Goal: Transaction & Acquisition: Purchase product/service

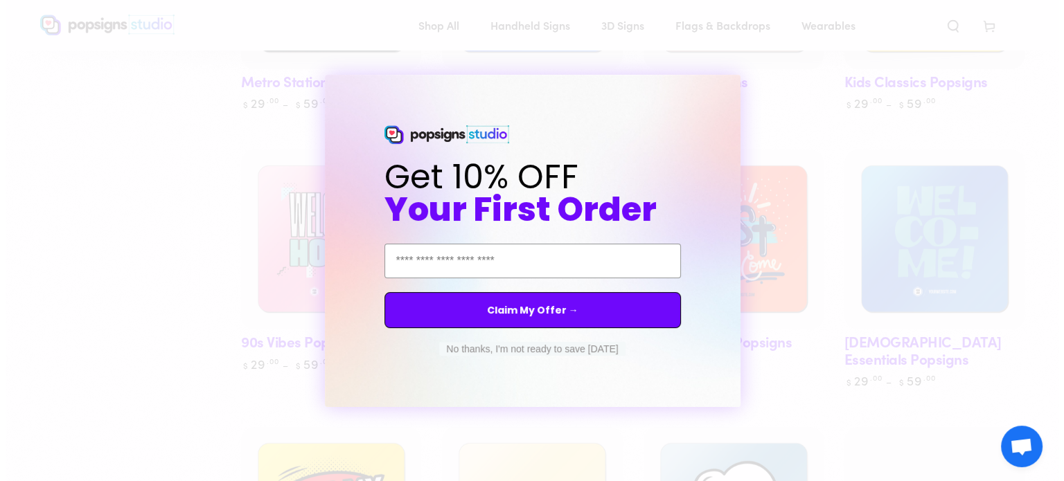
scroll to position [904, 0]
click at [566, 345] on button "No thanks, I'm not ready to save [DATE]" at bounding box center [532, 349] width 186 height 14
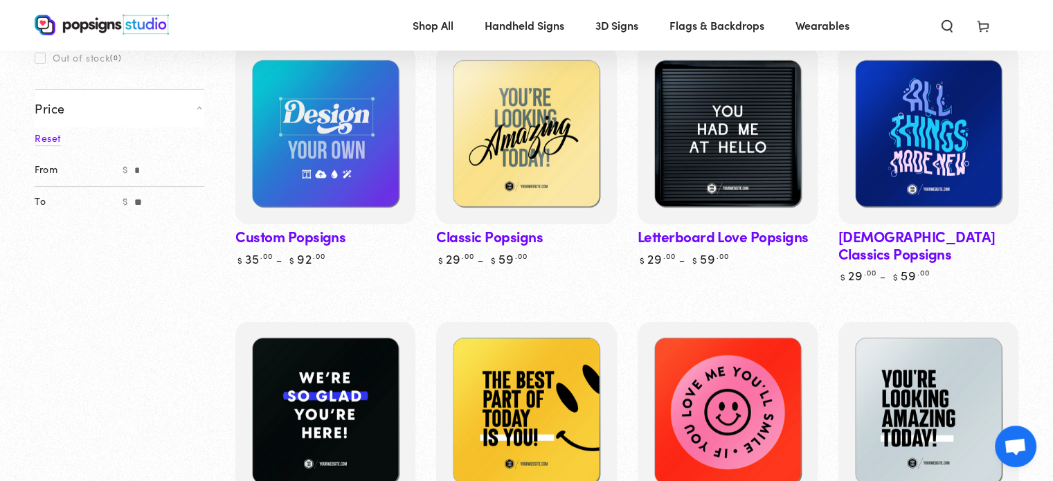
scroll to position [0, 0]
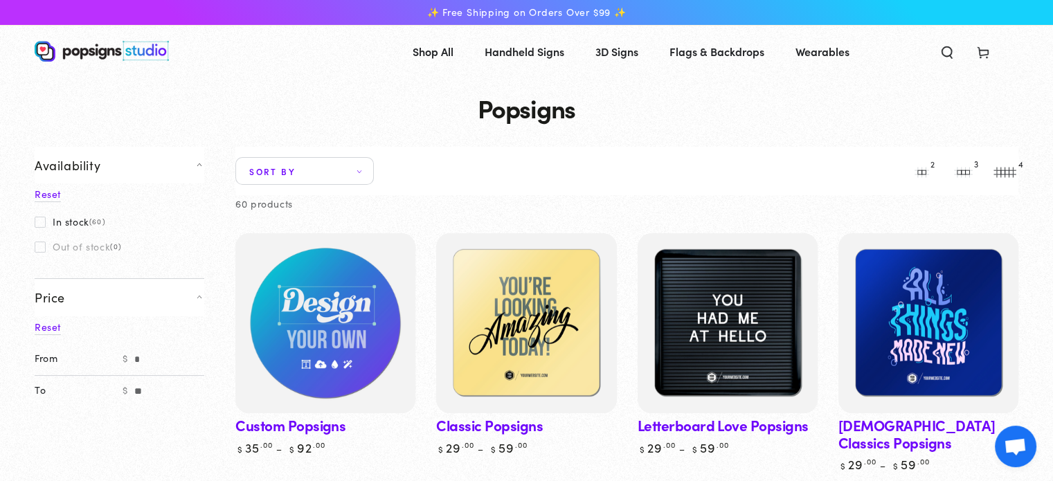
click at [318, 345] on img at bounding box center [326, 324] width 186 height 186
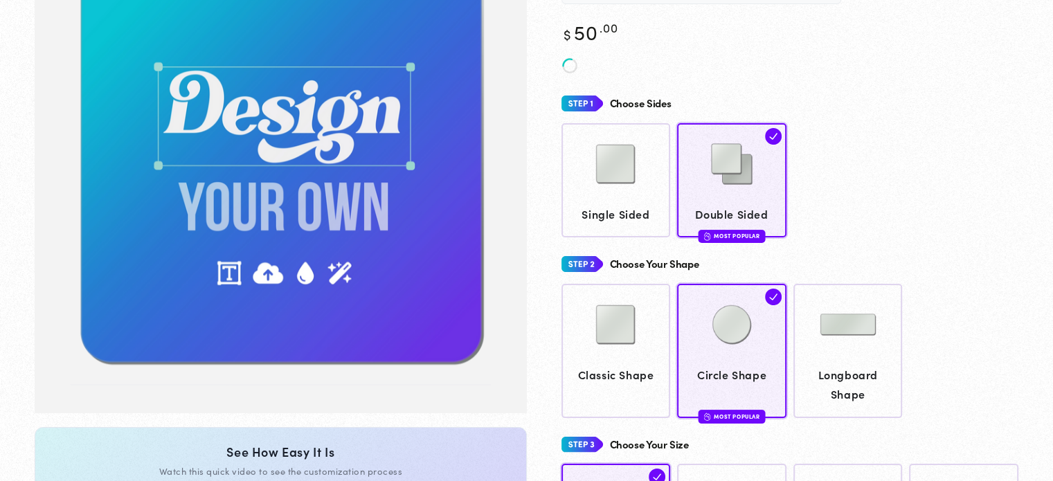
scroll to position [205, 0]
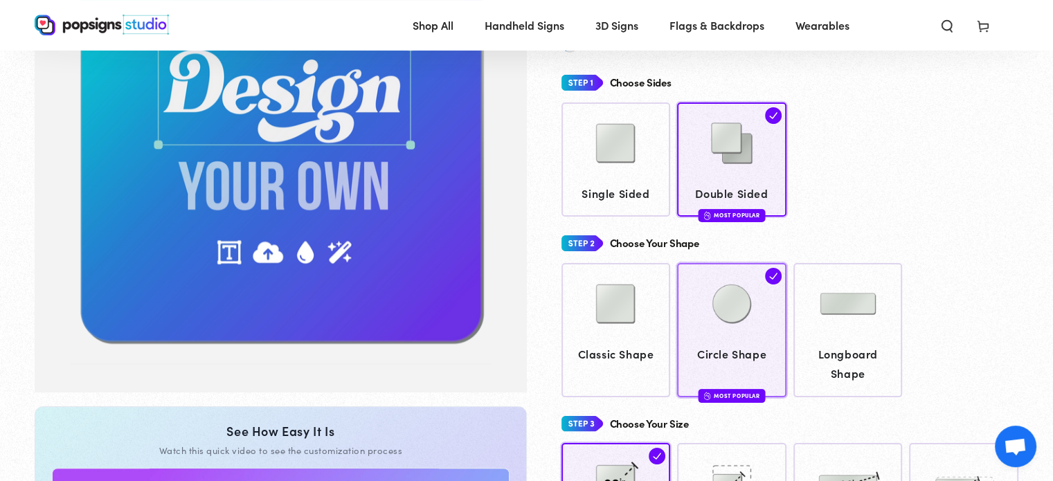
click at [717, 313] on div "Choose Sides Single Sided Double Sided Most Popular Choose Your Shape" at bounding box center [791, 324] width 458 height 508
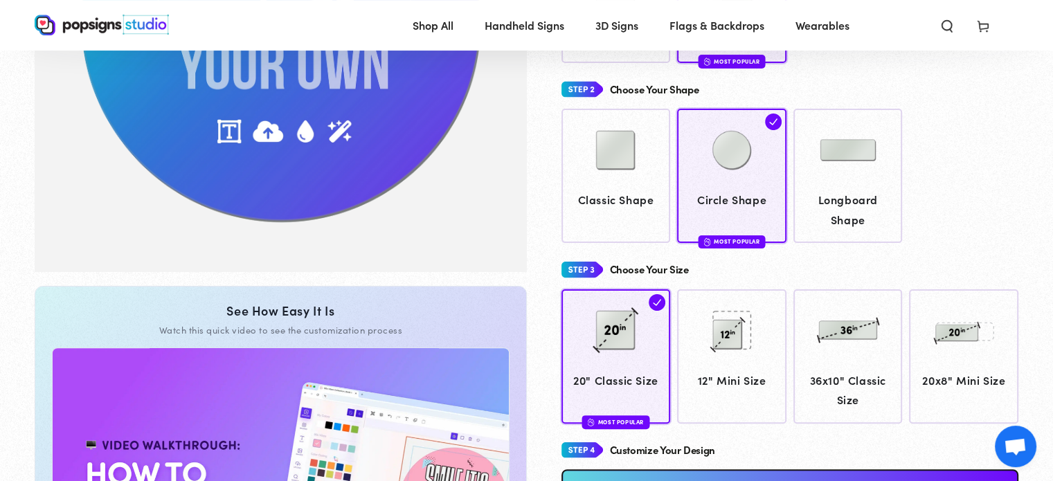
scroll to position [310, 0]
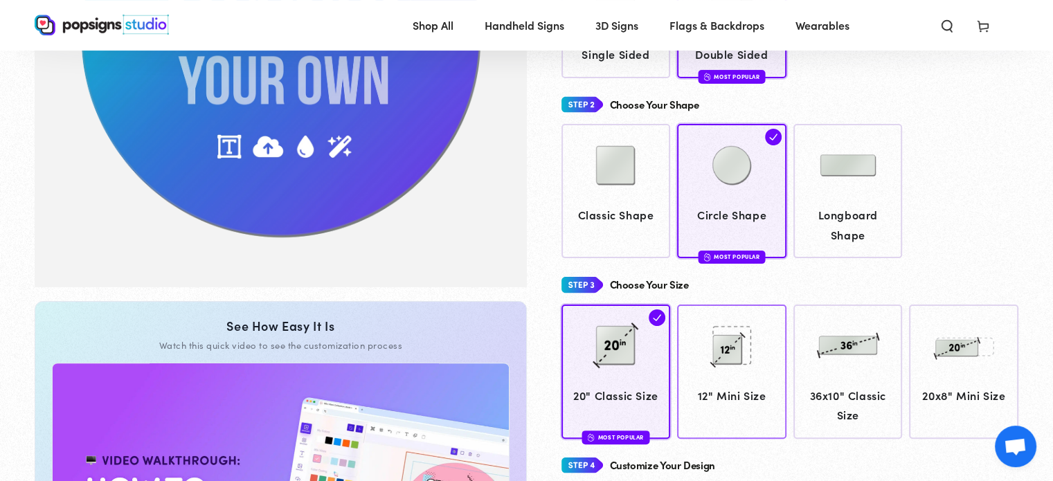
click at [730, 357] on img at bounding box center [731, 345] width 69 height 69
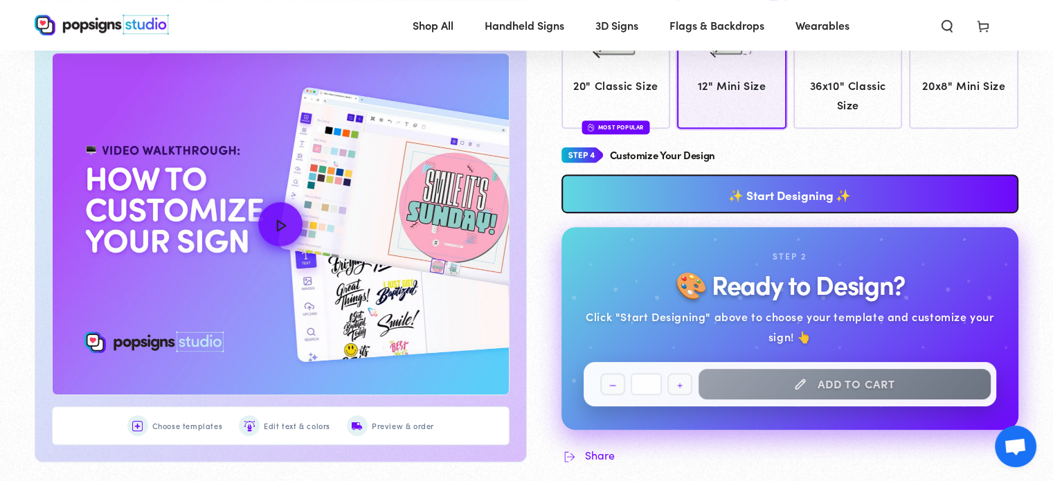
scroll to position [587, 0]
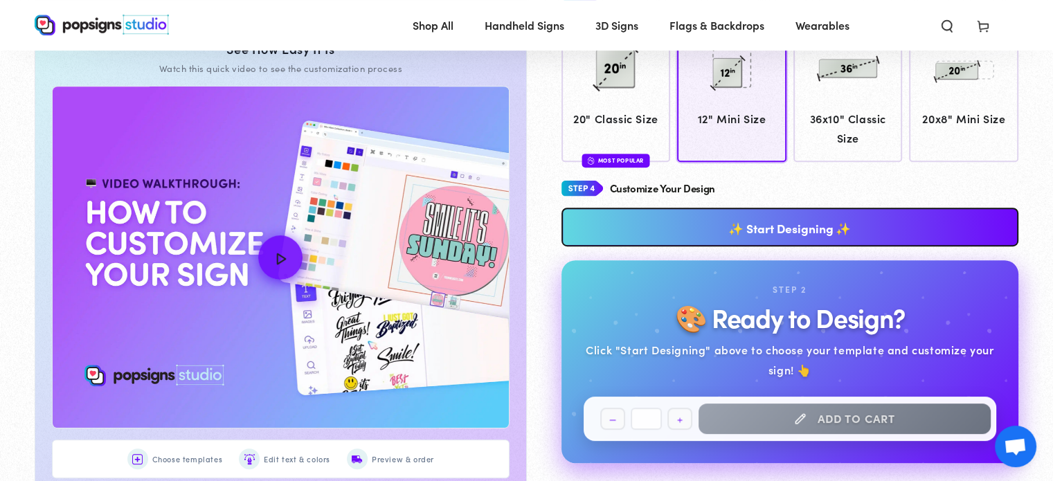
click at [739, 223] on link "✨ Start Designing ✨" at bounding box center [791, 227] width 458 height 39
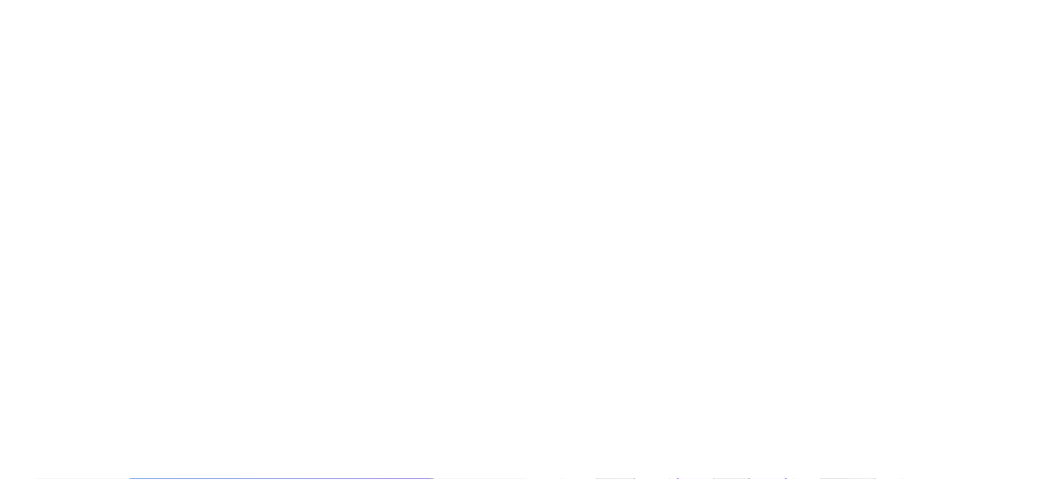
scroll to position [0, 0]
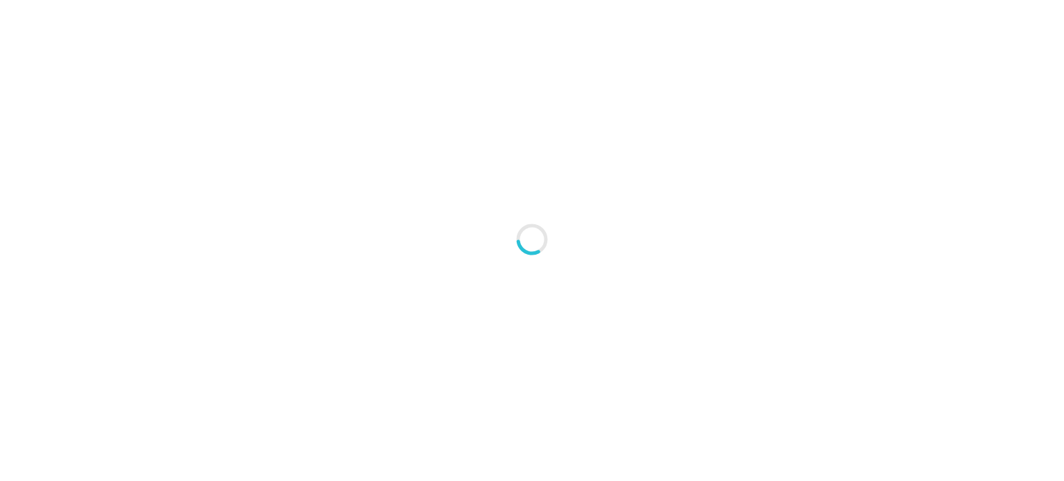
type textarea "An ancient tree with a door leading to a magical world"
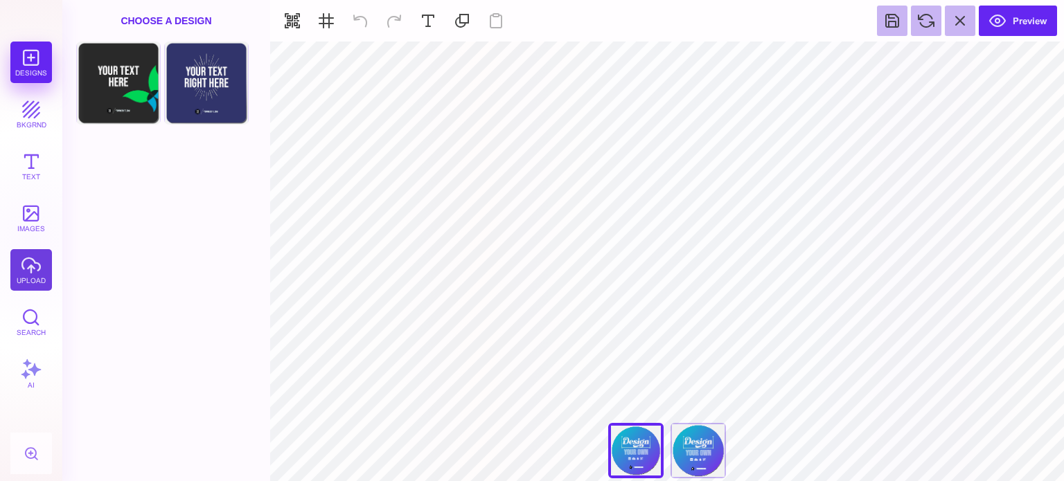
click at [27, 266] on button "upload" at bounding box center [31, 270] width 42 height 42
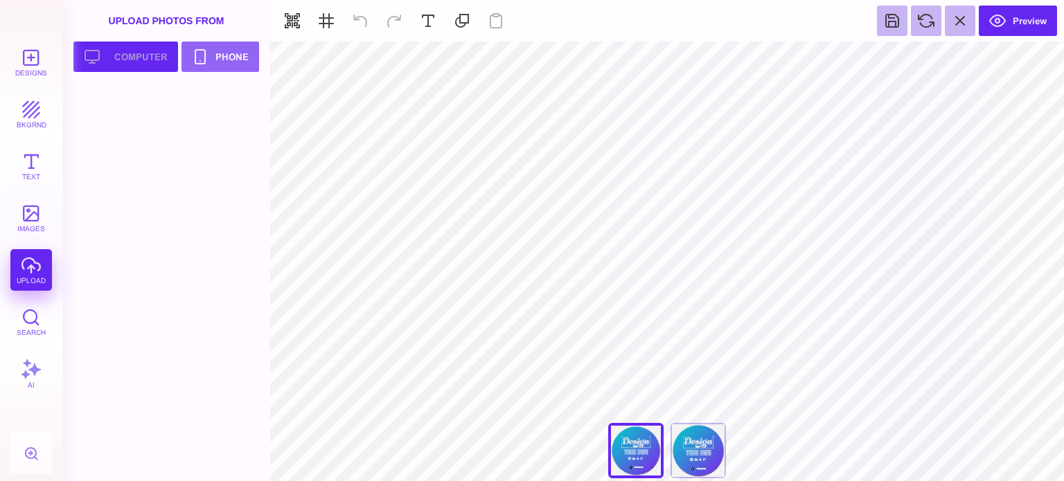
click at [125, 57] on button "Upload your artwork Computer" at bounding box center [125, 57] width 105 height 30
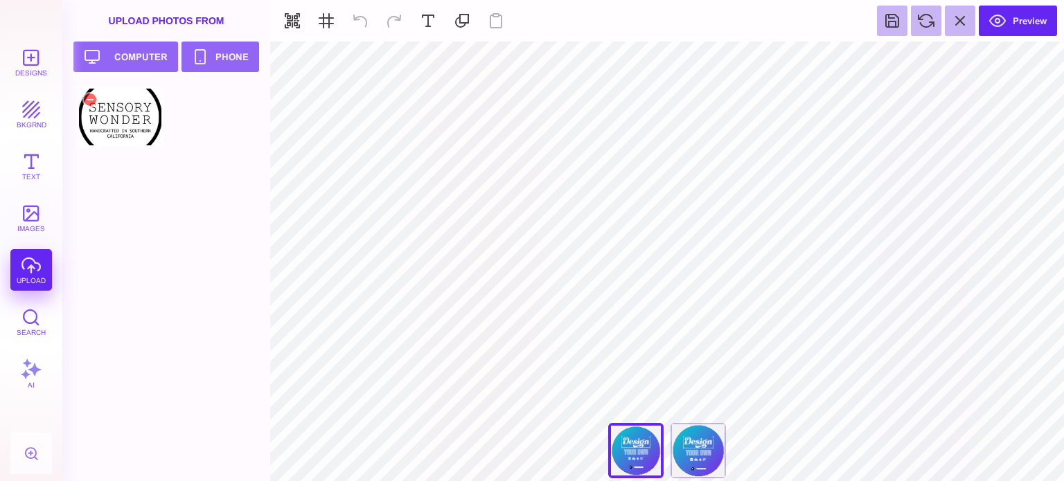
click at [118, 142] on div at bounding box center [120, 117] width 88 height 62
click at [117, 141] on div at bounding box center [120, 117] width 88 height 62
type input "#000000"
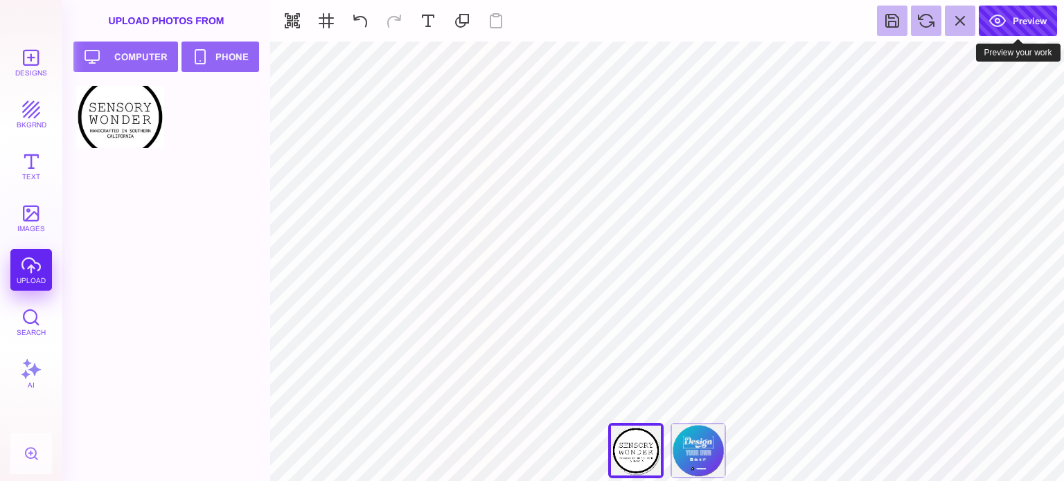
click at [1019, 14] on button "Preview" at bounding box center [1017, 21] width 78 height 30
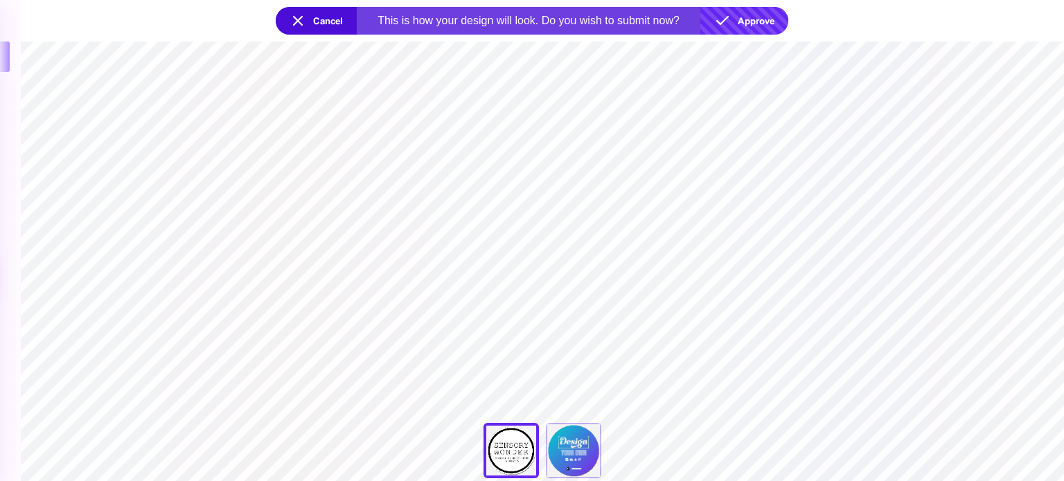
click at [768, 24] on button "Approve" at bounding box center [744, 21] width 88 height 28
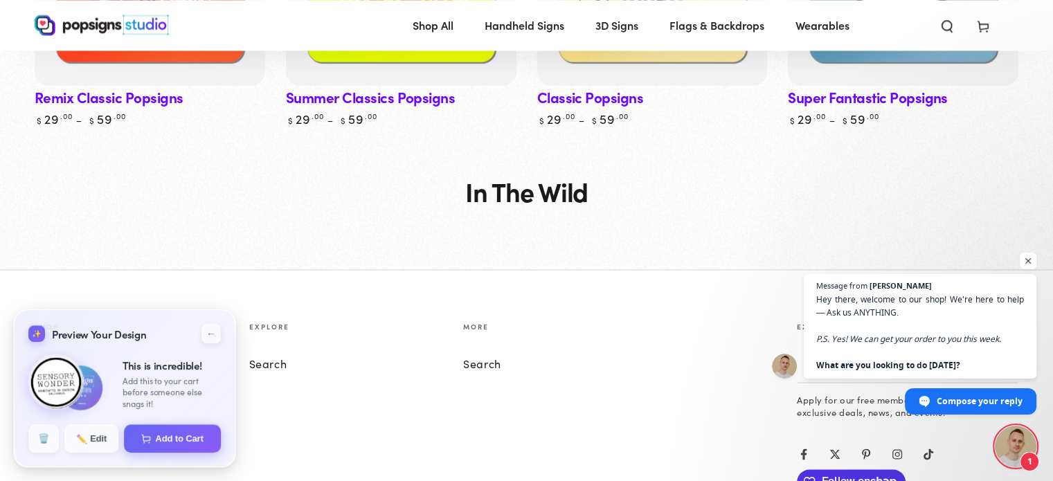
scroll to position [2260, 0]
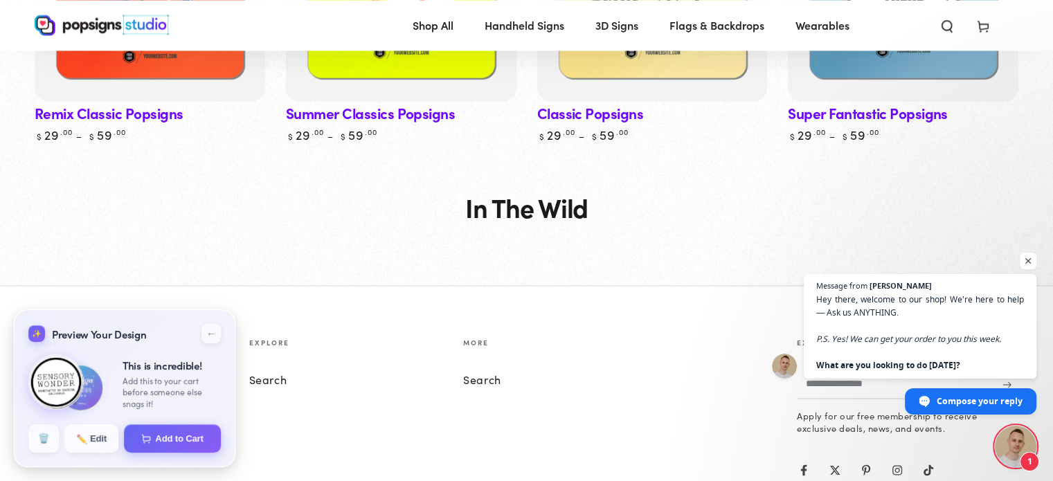
click at [886, 466] on link "Instagram" at bounding box center [897, 469] width 28 height 28
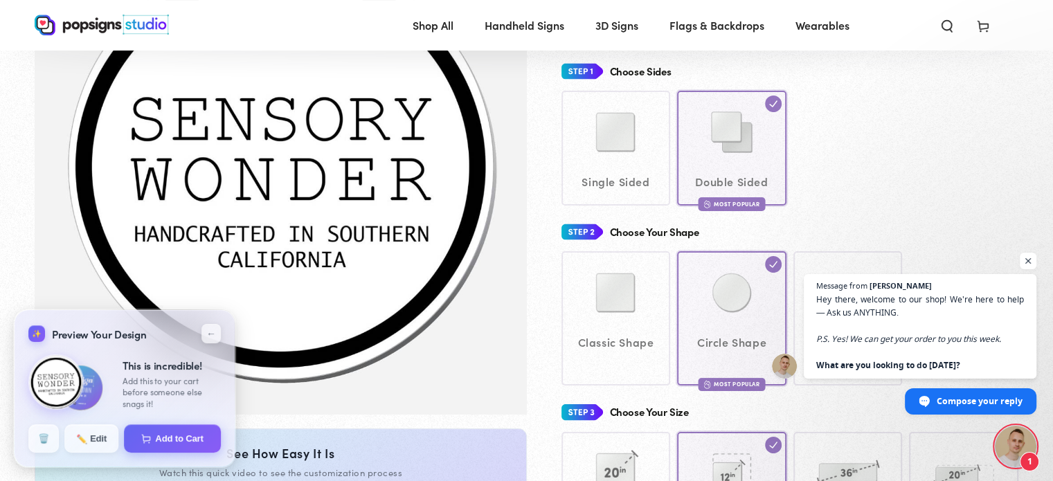
scroll to position [114, 0]
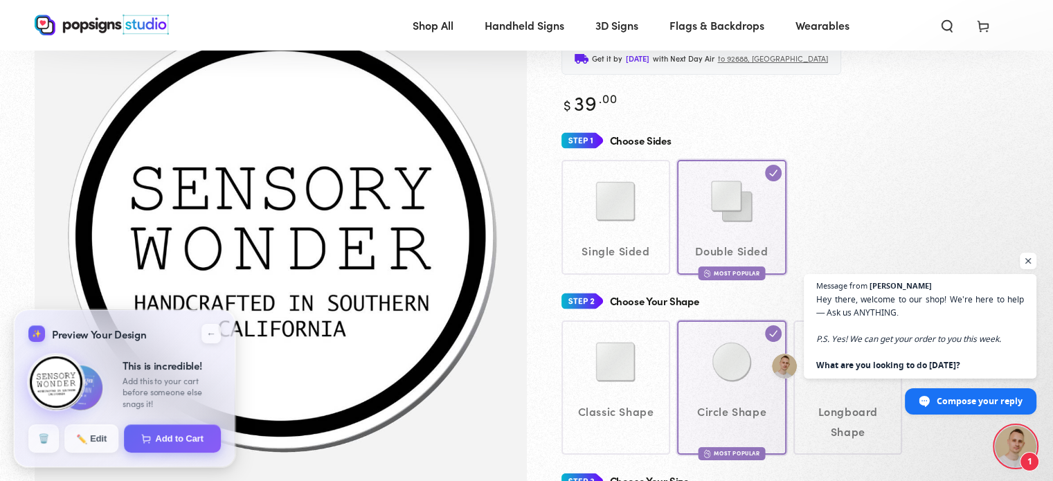
click at [60, 386] on img at bounding box center [56, 382] width 60 height 60
